Goal: Check status: Check status

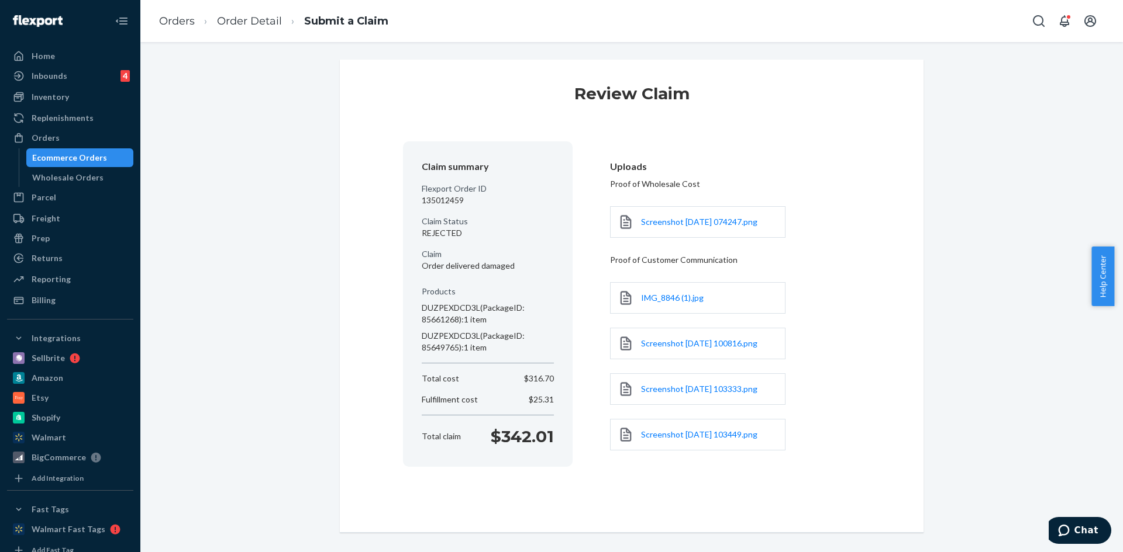
click at [438, 200] on p "135012459" at bounding box center [488, 201] width 132 height 12
copy p "135012459"
click at [235, 21] on link "Order Detail" at bounding box center [249, 21] width 65 height 13
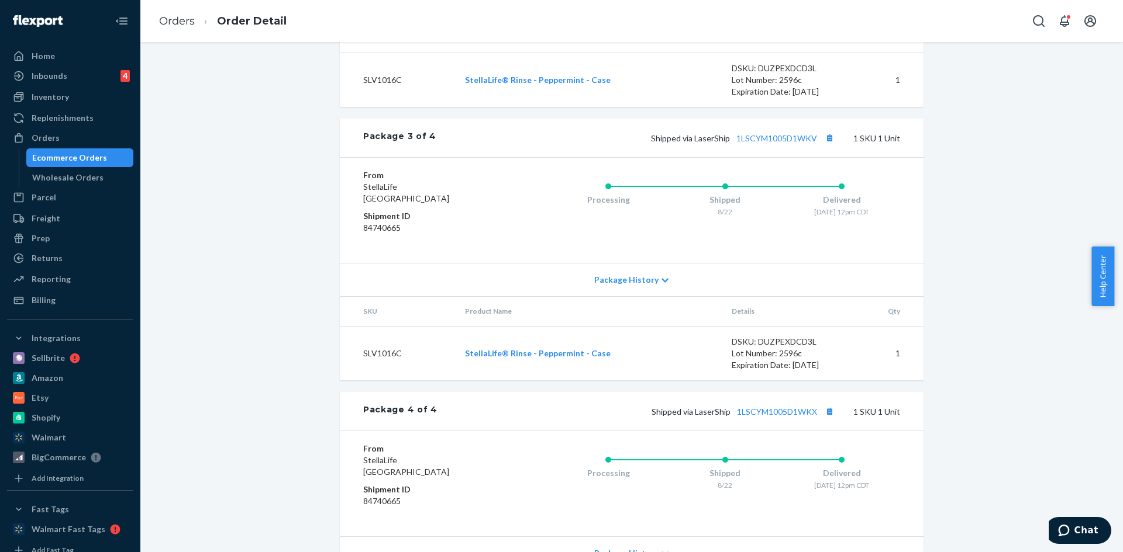
scroll to position [980, 0]
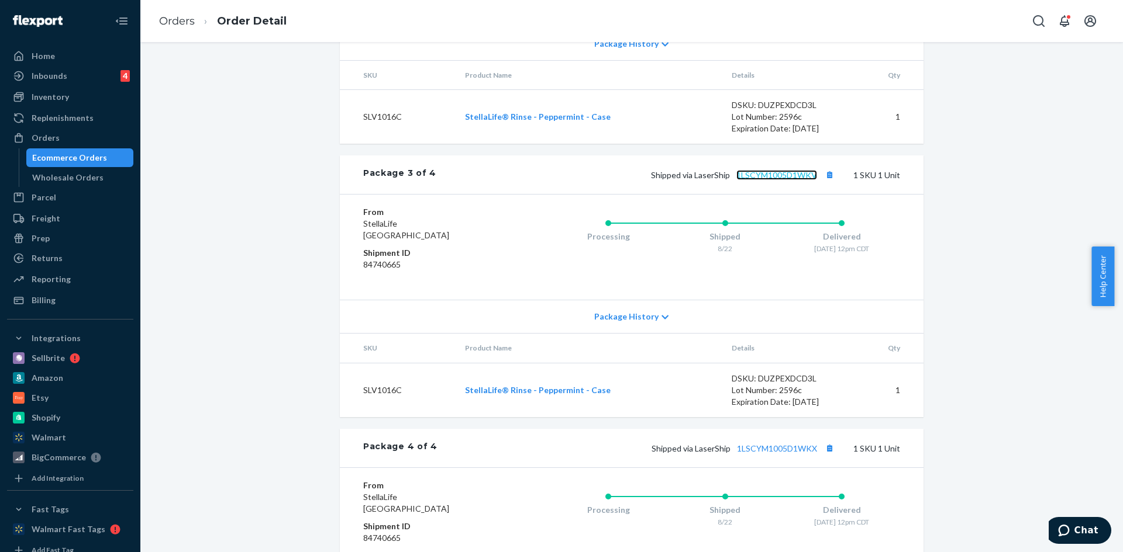
click at [769, 180] on link "1LSCYM1005D1WKV" at bounding box center [776, 175] width 81 height 10
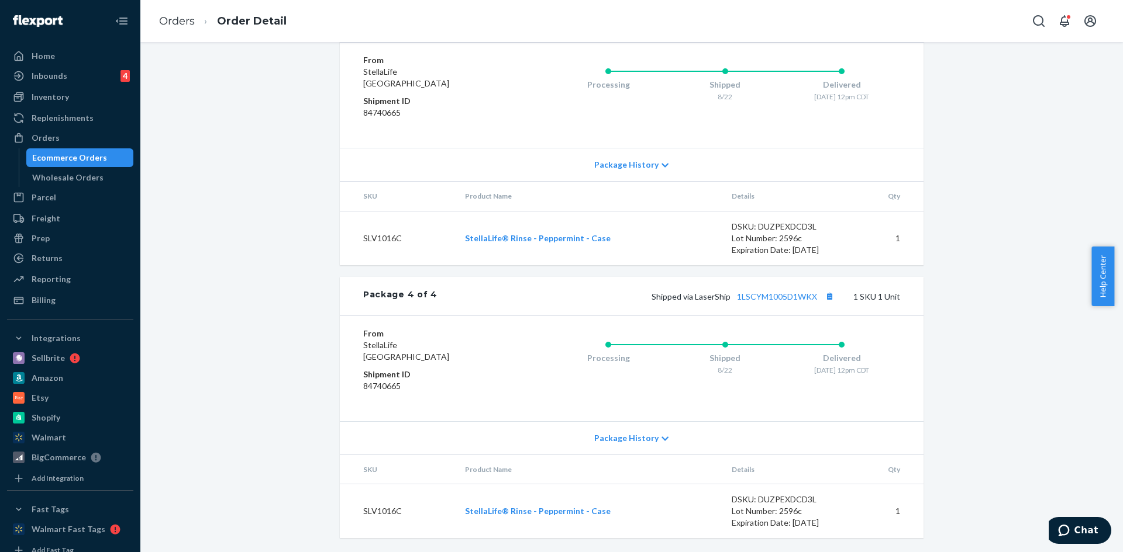
scroll to position [921, 0]
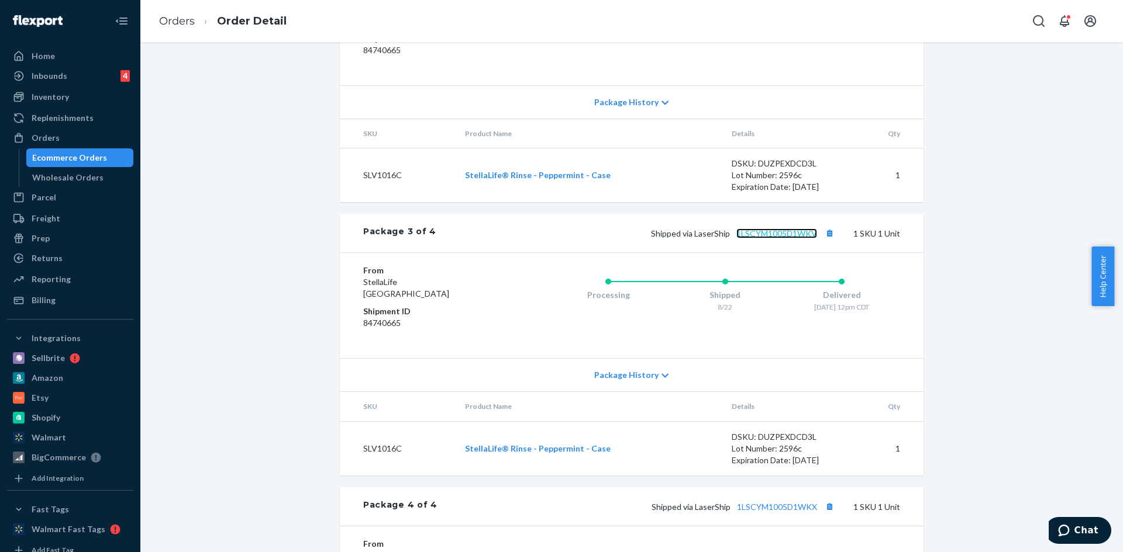
click at [783, 239] on link "1LSCYM1005D1WKV" at bounding box center [776, 234] width 81 height 10
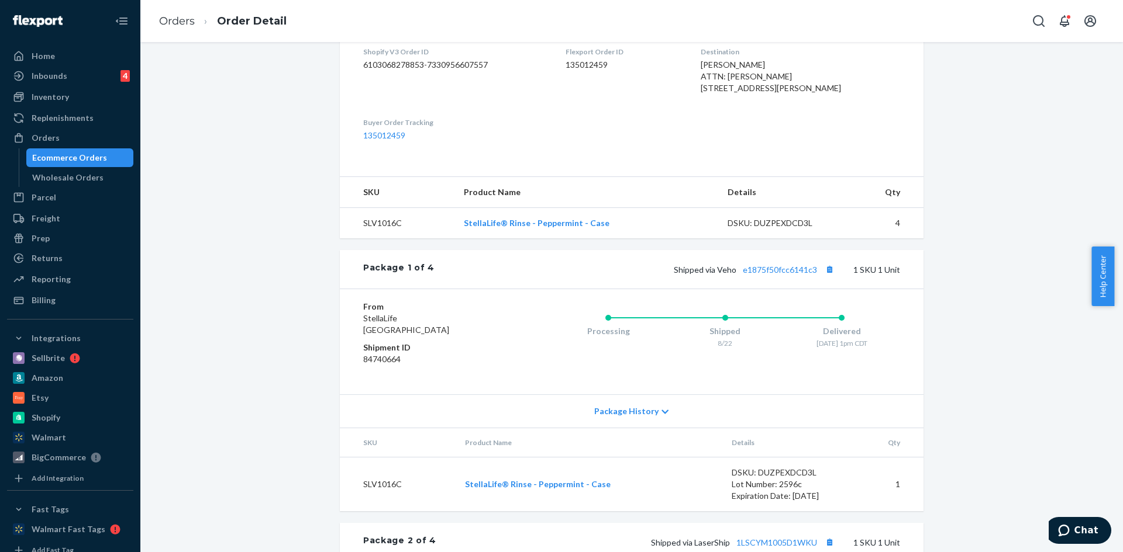
scroll to position [409, 0]
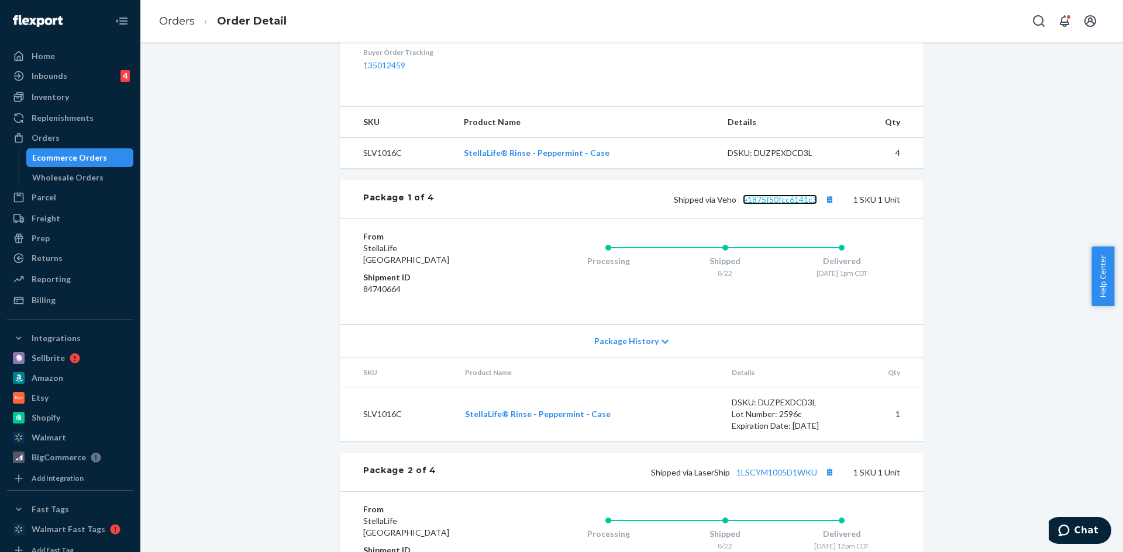
click at [780, 205] on link "e1875f50fcc6141c3" at bounding box center [780, 200] width 74 height 10
